Goal: Information Seeking & Learning: Learn about a topic

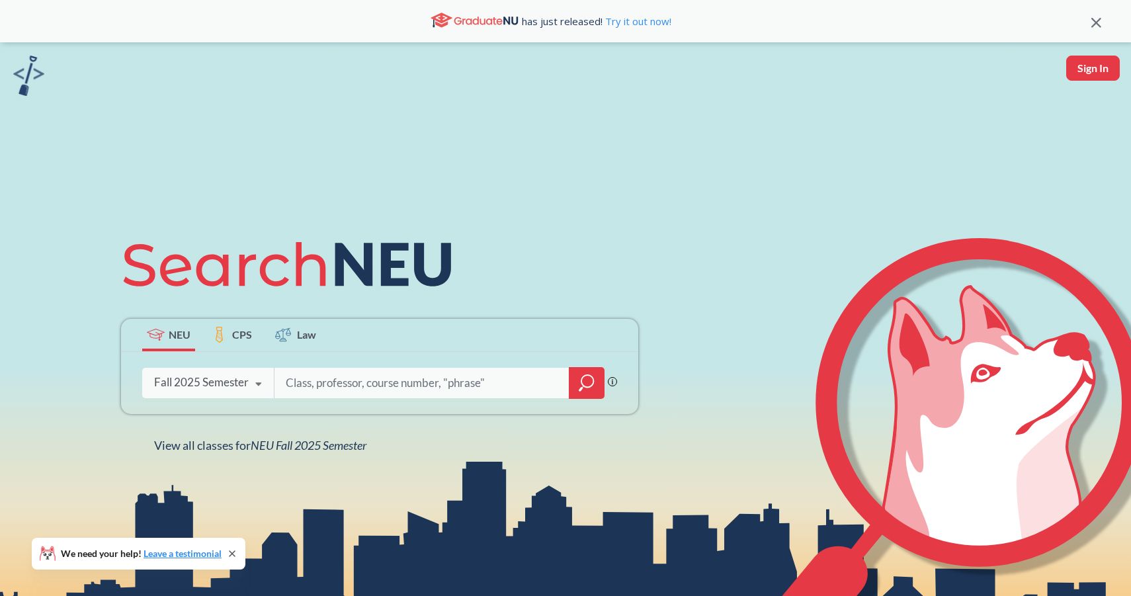
click at [402, 369] on input "search" at bounding box center [421, 383] width 275 height 28
type input "comput"
type input "c"
type input "algorithms"
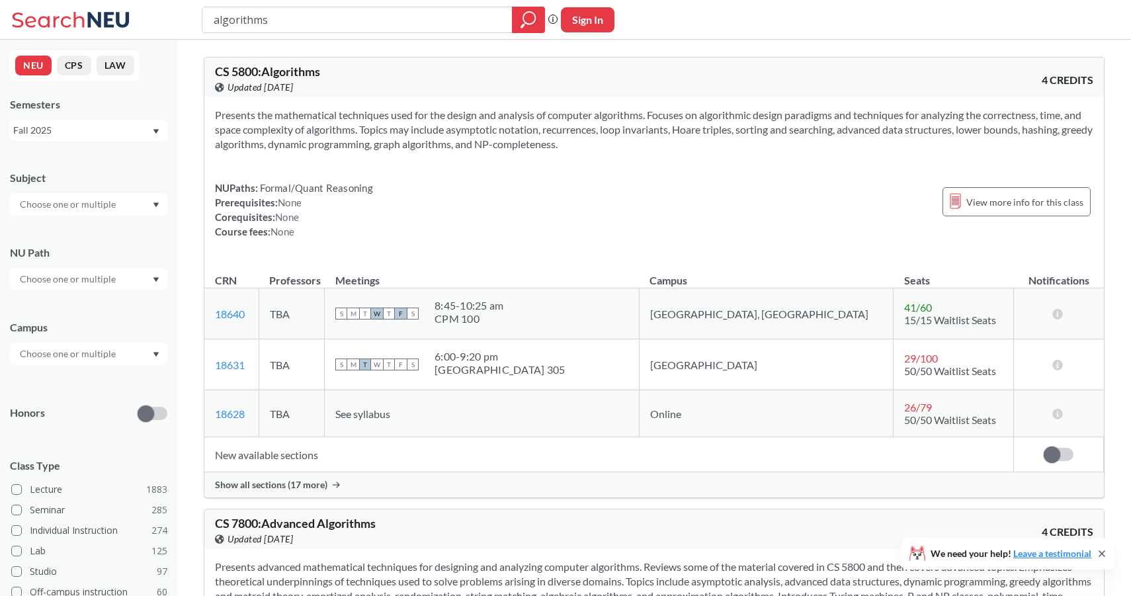
click at [312, 362] on td "TBA" at bounding box center [291, 364] width 65 height 51
click at [318, 73] on span "CS 5800 : Algorithms" at bounding box center [267, 71] width 105 height 15
click at [315, 61] on div "CS 5800 : Algorithms View this course on Banner. Updated [DATE] 4 CREDITS" at bounding box center [654, 78] width 900 height 40
click at [904, 405] on span "26 / 79" at bounding box center [918, 407] width 28 height 13
click at [245, 365] on td "18631 View this section on Banner." at bounding box center [231, 364] width 54 height 51
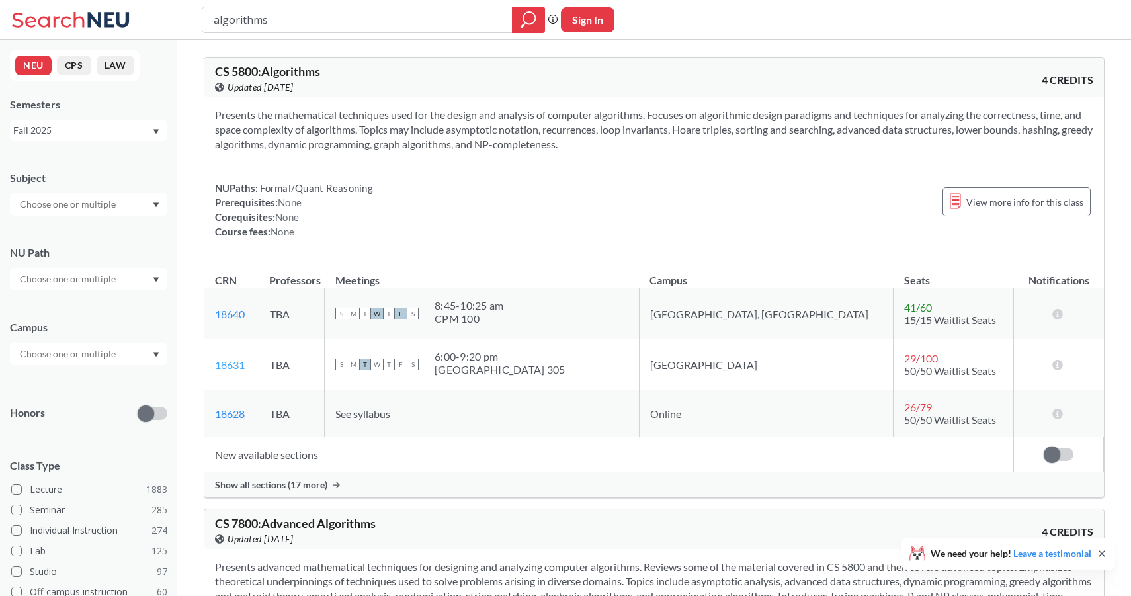
click at [237, 365] on link "18631" at bounding box center [230, 365] width 30 height 13
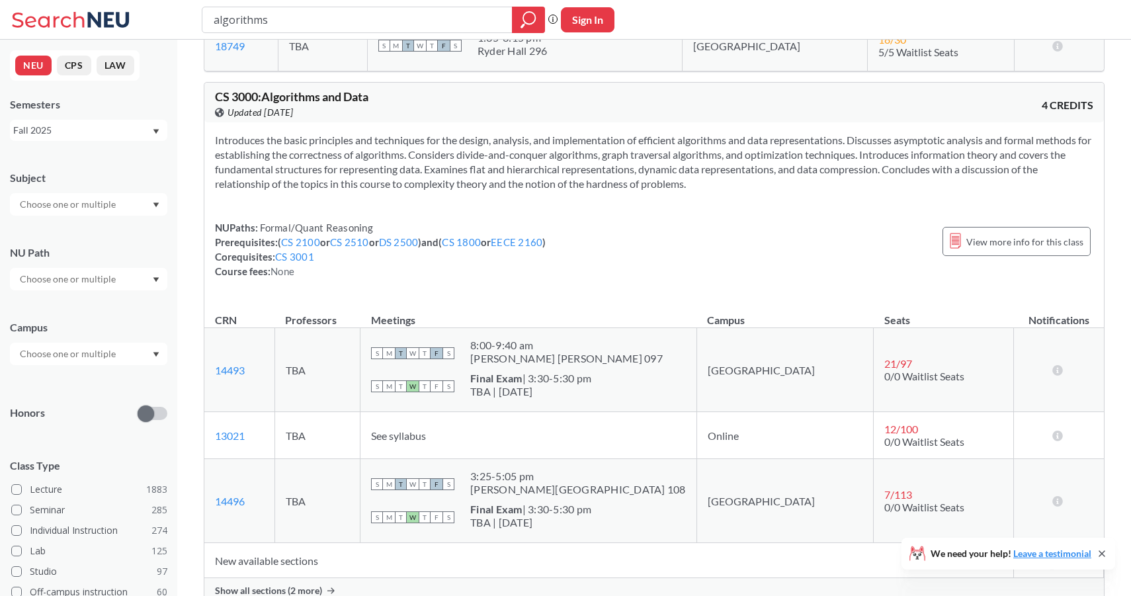
scroll to position [763, 0]
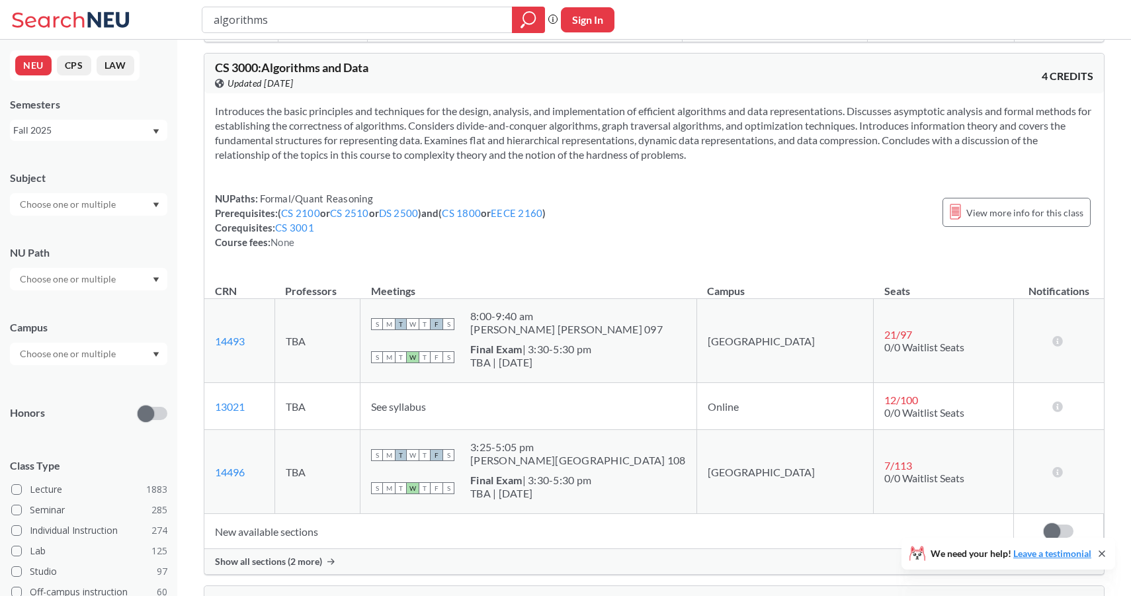
click at [322, 67] on span "CS 3000 : Algorithms and Data" at bounding box center [291, 67] width 153 height 15
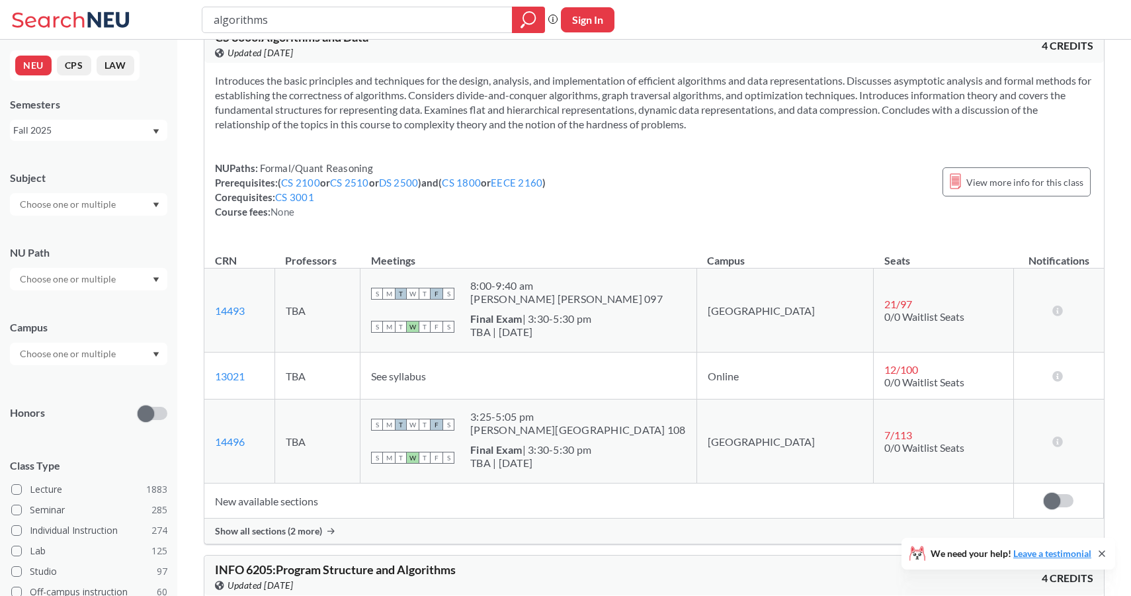
scroll to position [794, 0]
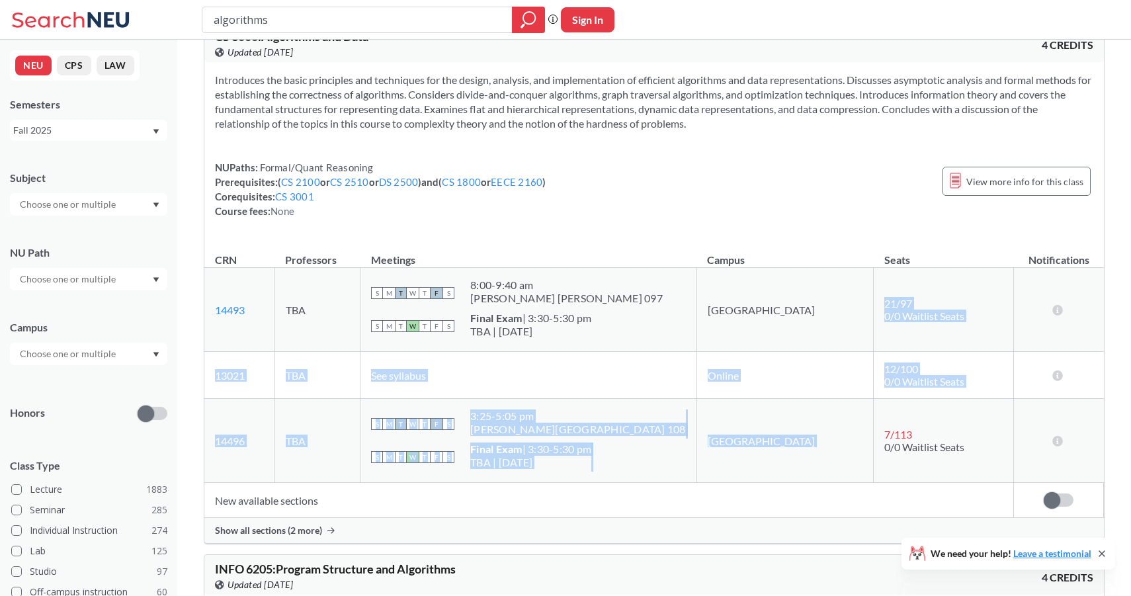
drag, startPoint x: 835, startPoint y: 308, endPoint x: 879, endPoint y: 423, distance: 123.3
click at [880, 423] on tbody "14493 View this section on Banner. TBA S M T W T F S 8:00 - 9:40 am [PERSON_NAM…" at bounding box center [654, 375] width 900 height 215
click at [879, 423] on td "7 / 113 0/0 Waitlist Seats" at bounding box center [944, 441] width 140 height 84
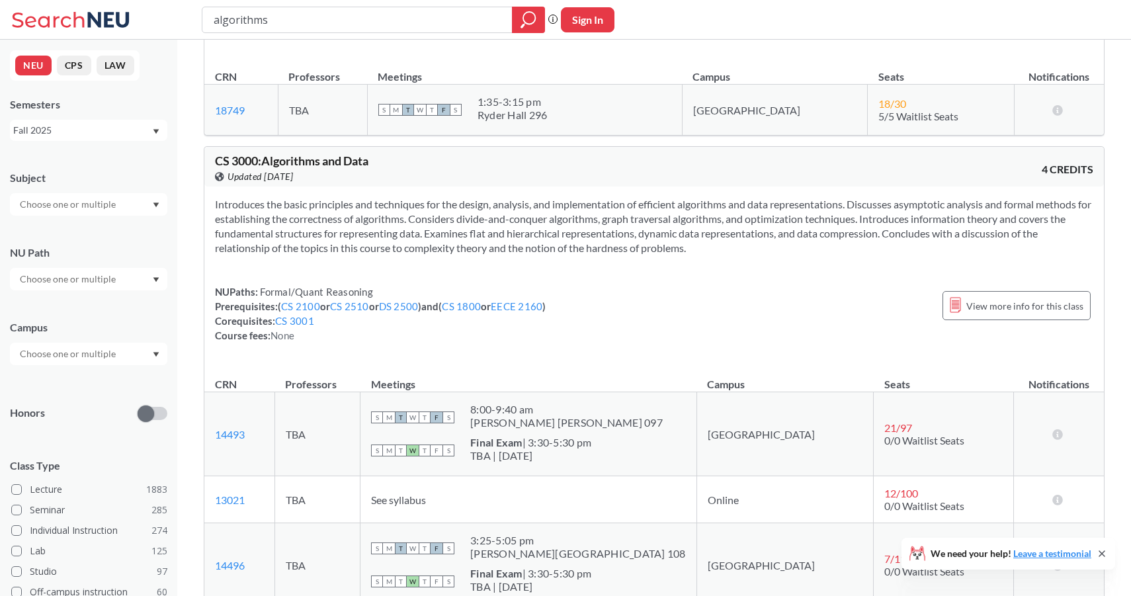
scroll to position [671, 0]
click at [322, 163] on span "CS 3000 : Algorithms and Data" at bounding box center [291, 160] width 153 height 15
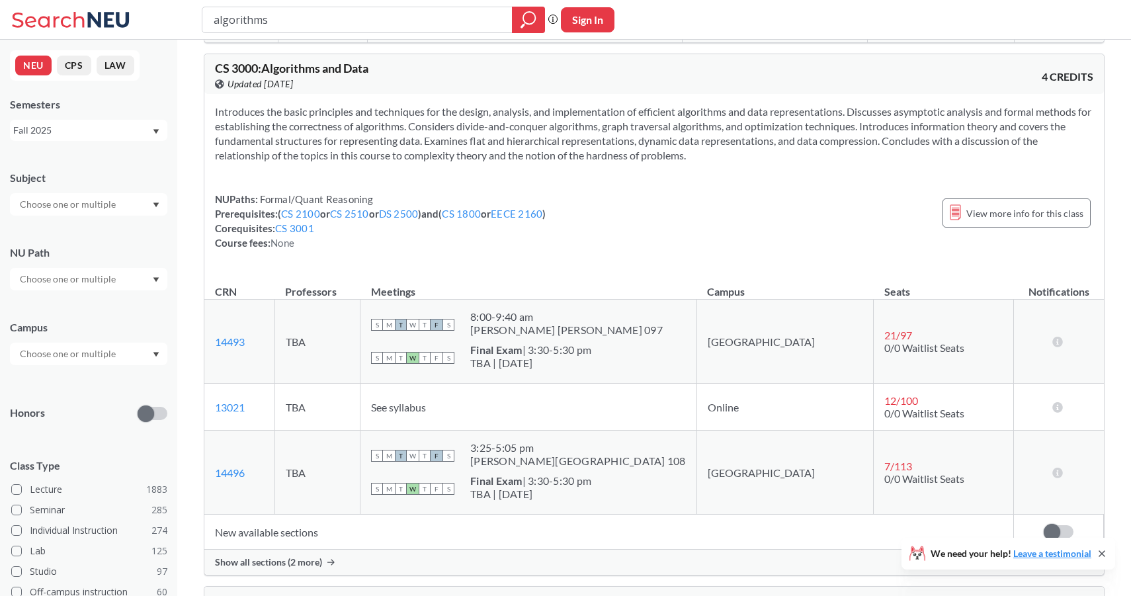
scroll to position [765, 0]
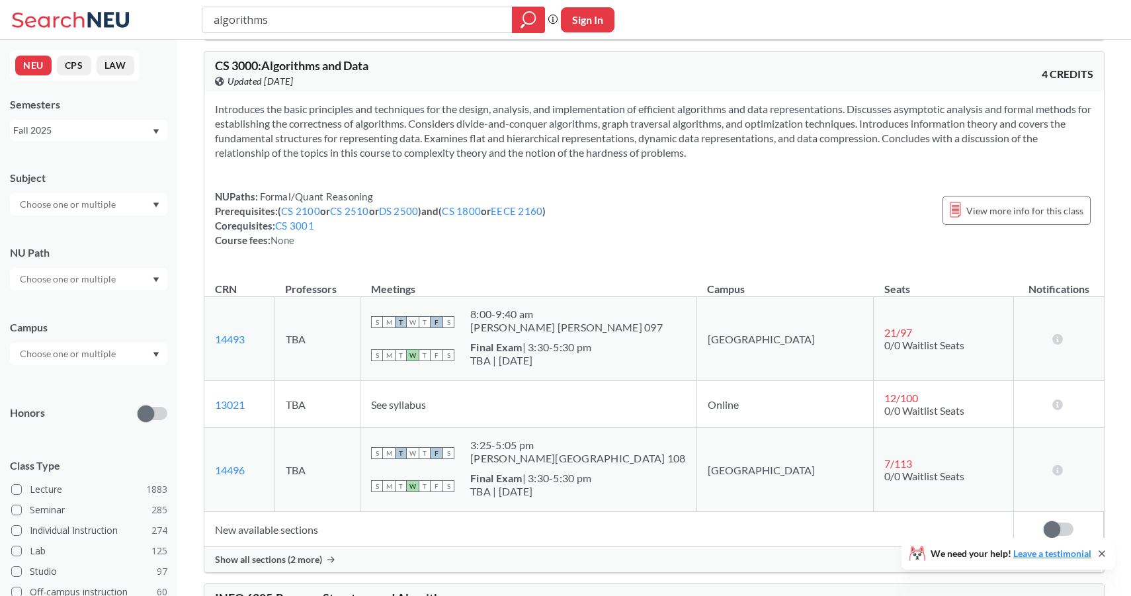
click at [278, 570] on div "Show all sections (2 more)" at bounding box center [654, 559] width 900 height 25
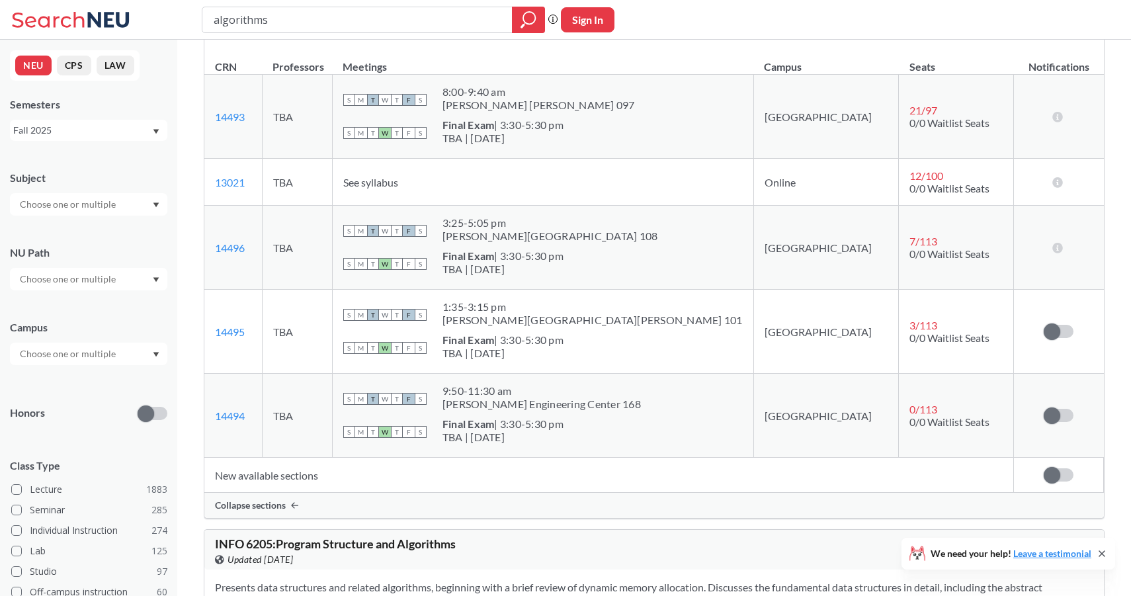
scroll to position [985, 0]
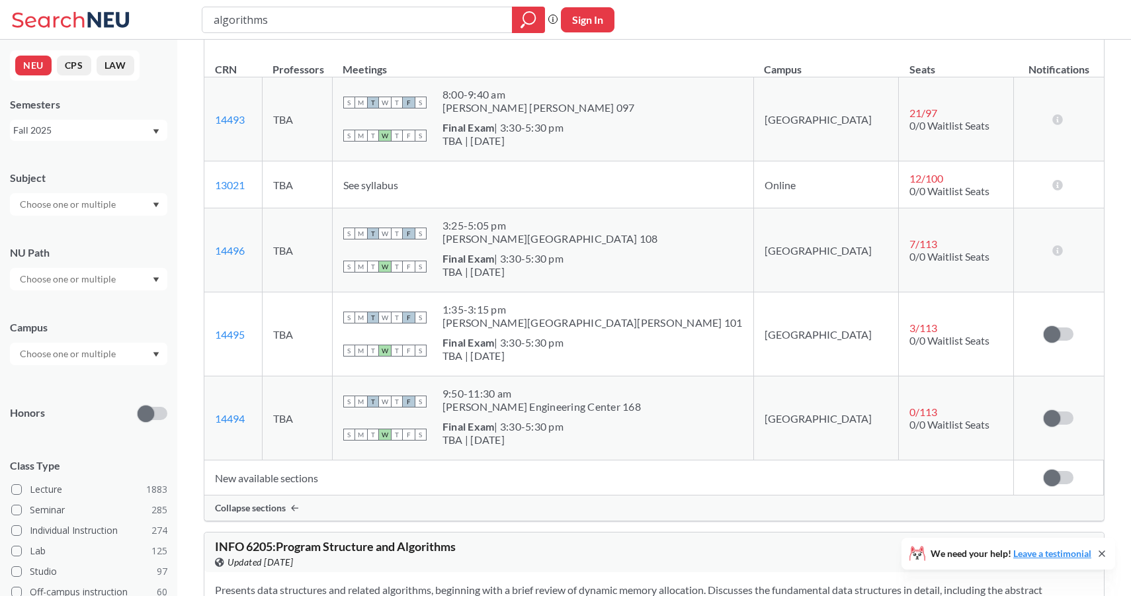
click at [290, 474] on td "New available sections" at bounding box center [609, 477] width 810 height 35
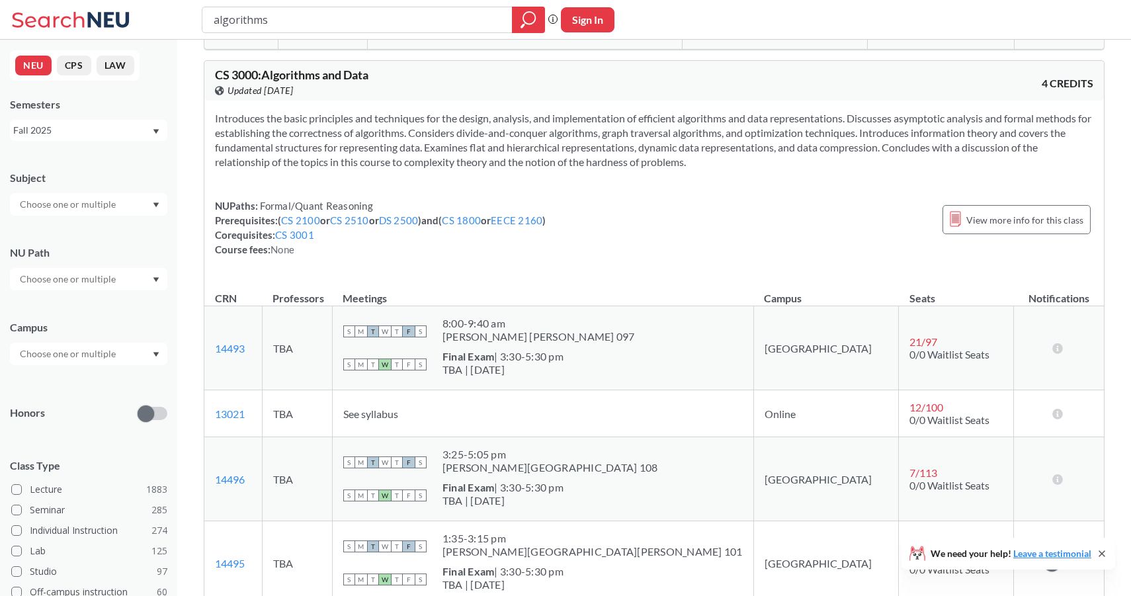
click at [304, 80] on span "CS 3000 : Algorithms and Data" at bounding box center [291, 74] width 153 height 15
click at [991, 227] on span "View more info for this class" at bounding box center [1024, 220] width 117 height 17
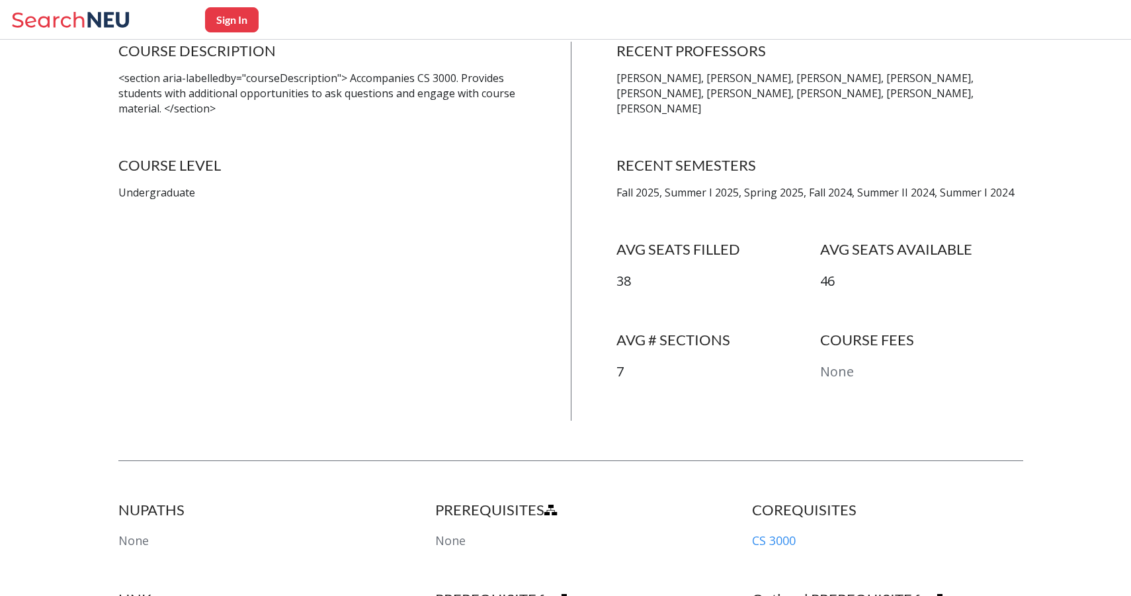
scroll to position [1975, 0]
